Goal: Task Accomplishment & Management: Manage account settings

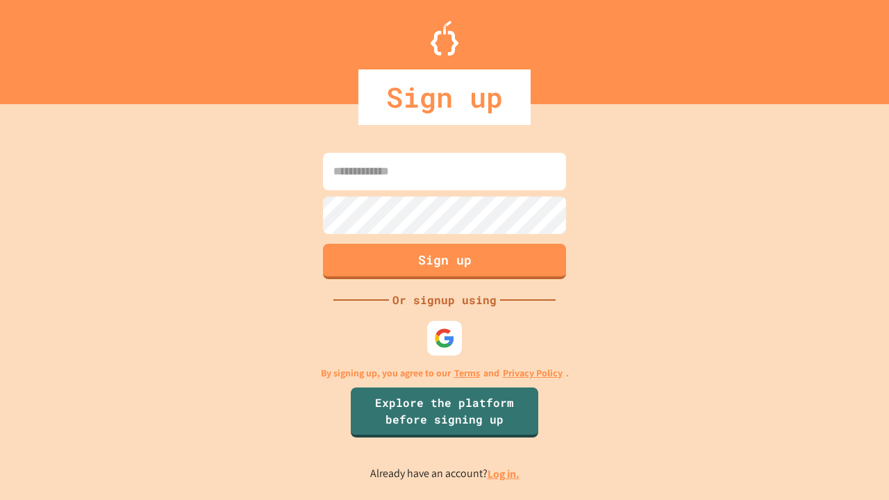
click at [504, 474] on link "Log in." at bounding box center [504, 474] width 32 height 15
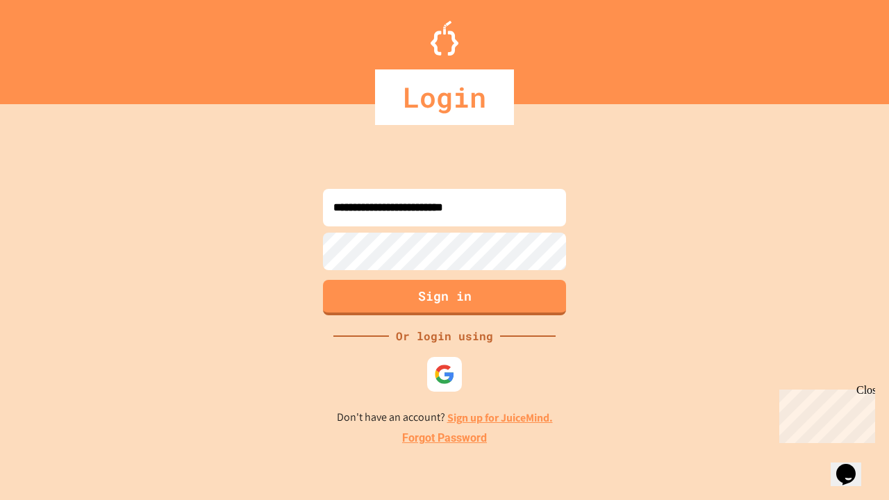
type input "**********"
